Goal: Information Seeking & Learning: Learn about a topic

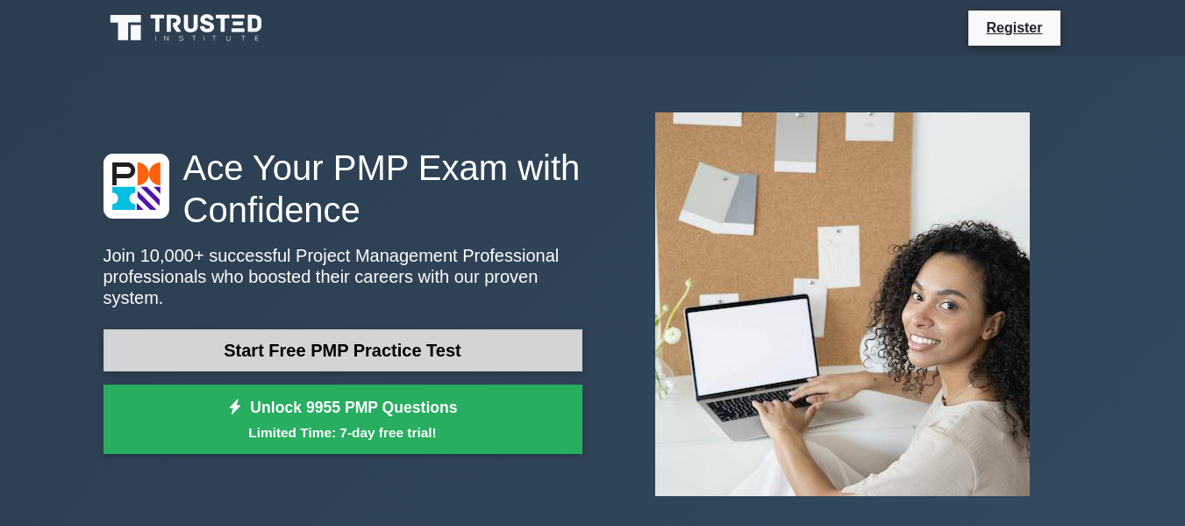
click at [415, 339] on link "Start Free PMP Practice Test" at bounding box center [343, 350] width 479 height 42
click at [300, 355] on link "Start Free PMP Practice Test" at bounding box center [343, 350] width 479 height 42
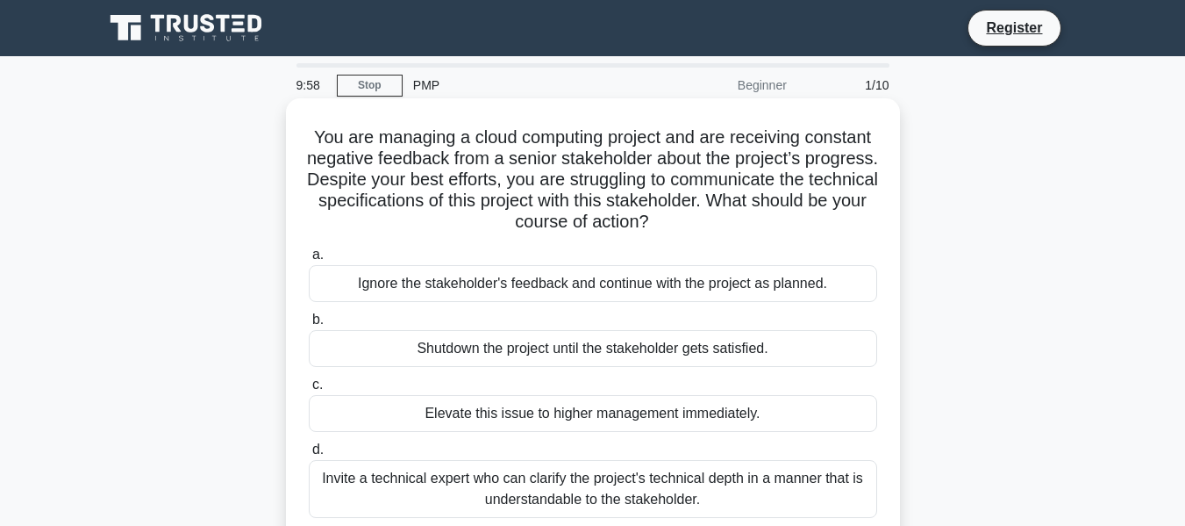
click at [469, 292] on div "Ignore the stakeholder's feedback and continue with the project as planned." at bounding box center [593, 283] width 569 height 37
click at [309, 261] on input "a. Ignore the stakeholder's feedback and continue with the project as planned." at bounding box center [309, 254] width 0 height 11
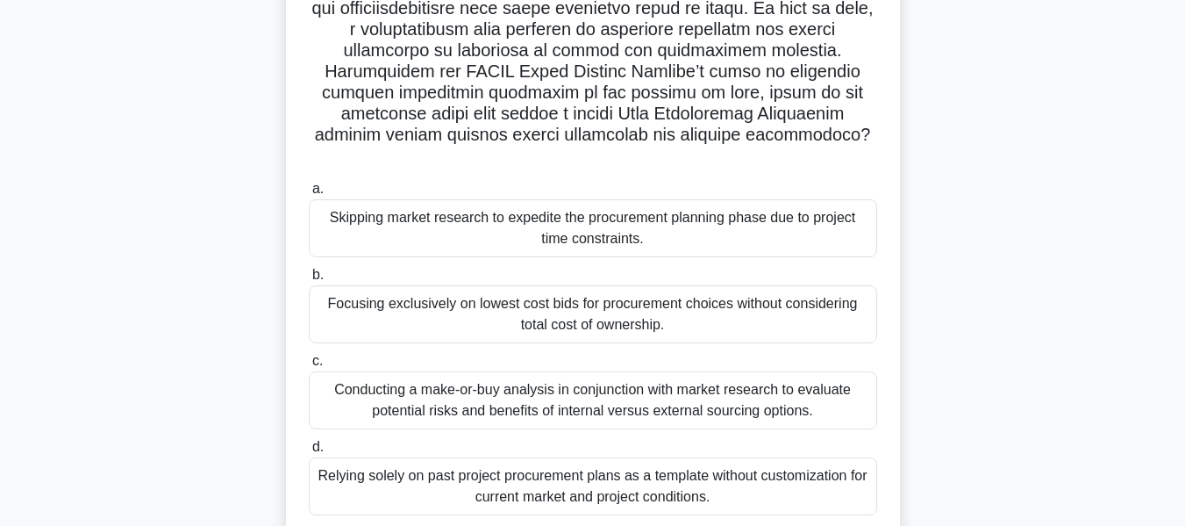
scroll to position [324, 0]
